Goal: Task Accomplishment & Management: Use online tool/utility

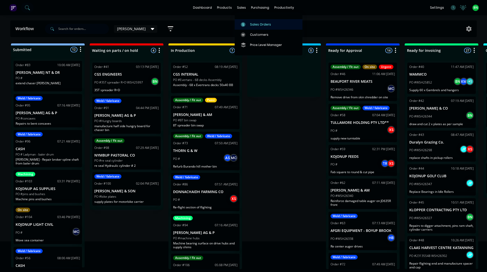
click at [253, 20] on link "Sales Orders" at bounding box center [269, 24] width 68 height 10
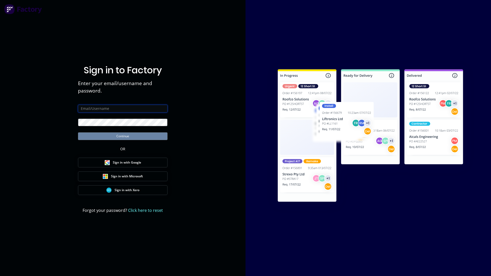
type input "[PERSON_NAME][EMAIL_ADDRESS][DOMAIN_NAME]"
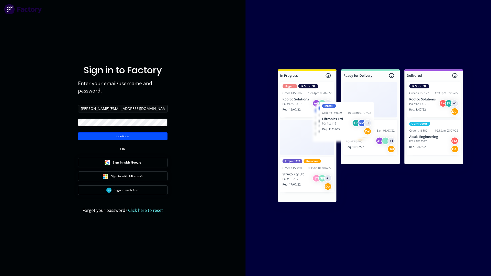
click at [145, 137] on button "Continue" at bounding box center [122, 136] width 89 height 8
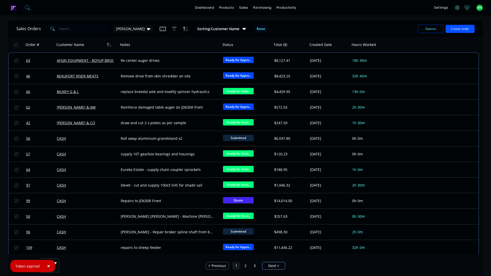
click at [463, 30] on button "Create order" at bounding box center [459, 29] width 29 height 8
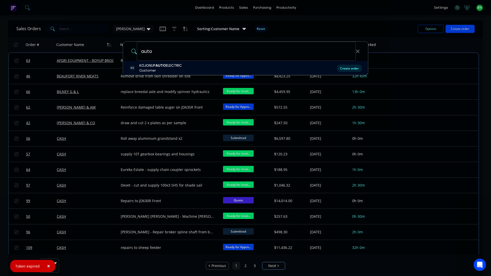
type input "auto"
click at [344, 70] on div "Create order" at bounding box center [349, 68] width 25 height 7
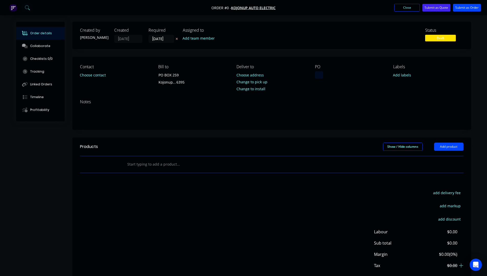
click at [318, 76] on div at bounding box center [319, 74] width 8 height 7
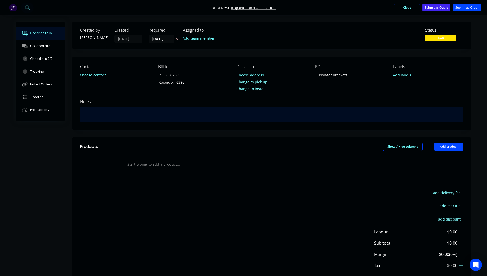
click at [117, 116] on div "Order details Collaborate Checklists 0/0 Tracking Linked Orders Timeline Profit…" at bounding box center [243, 163] width 465 height 282
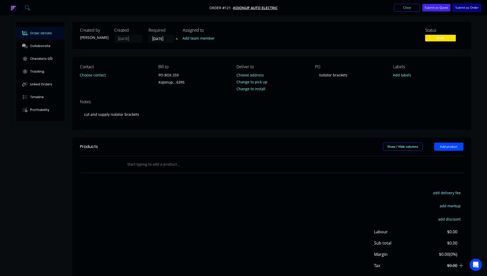
click at [468, 11] on button "Submit as Order" at bounding box center [467, 8] width 28 height 8
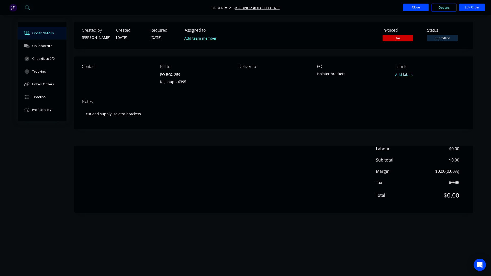
click at [407, 9] on button "Close" at bounding box center [416, 8] width 26 height 8
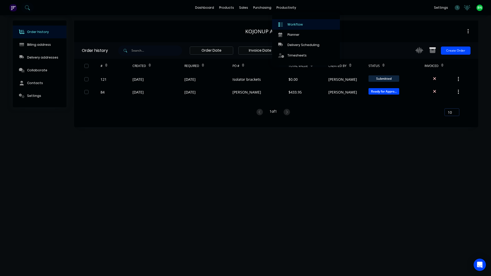
click at [292, 24] on div "Workflow" at bounding box center [294, 24] width 15 height 5
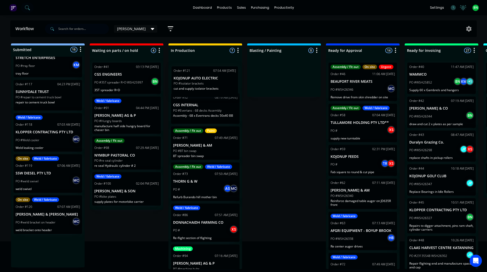
drag, startPoint x: 58, startPoint y: 253, endPoint x: 222, endPoint y: 79, distance: 239.0
click at [222, 79] on div "Submitted 16 Status colour #273444 hex #273444 Save Cancel Summaries Total orde…" at bounding box center [348, 156] width 704 height 226
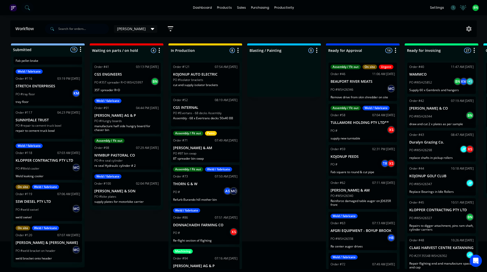
scroll to position [359, 0]
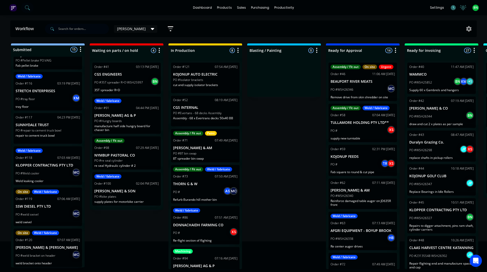
click at [452, 7] on icon at bounding box center [453, 7] width 5 height 5
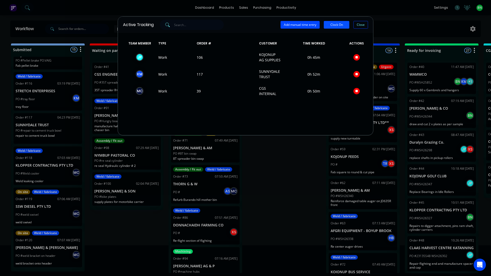
click at [336, 25] on button "Clock On" at bounding box center [337, 25] width 26 height 8
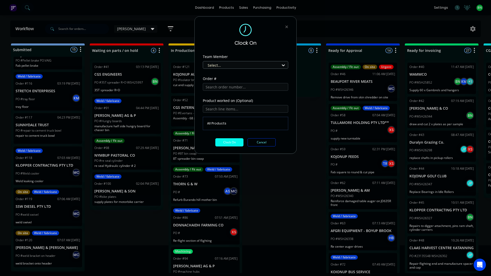
click at [229, 65] on div at bounding box center [242, 65] width 70 height 6
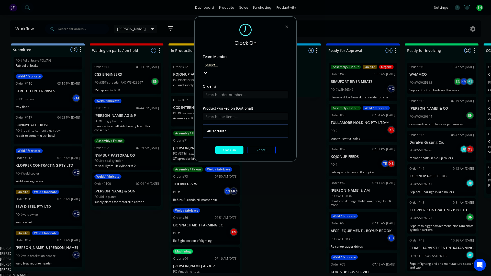
click at [227, 251] on div "[PERSON_NAME]" at bounding box center [245, 253] width 491 height 5
click at [225, 91] on input "text" at bounding box center [245, 95] width 85 height 8
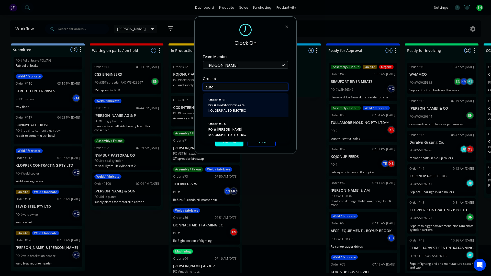
type input "auto"
click at [227, 105] on span "PO #: Isolator brackets" at bounding box center [245, 105] width 74 height 5
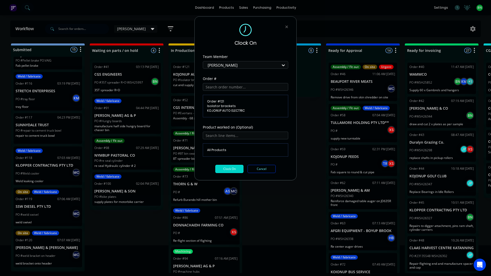
click at [228, 172] on button "Clock On" at bounding box center [229, 169] width 28 height 8
